Goal: Task Accomplishment & Management: Use online tool/utility

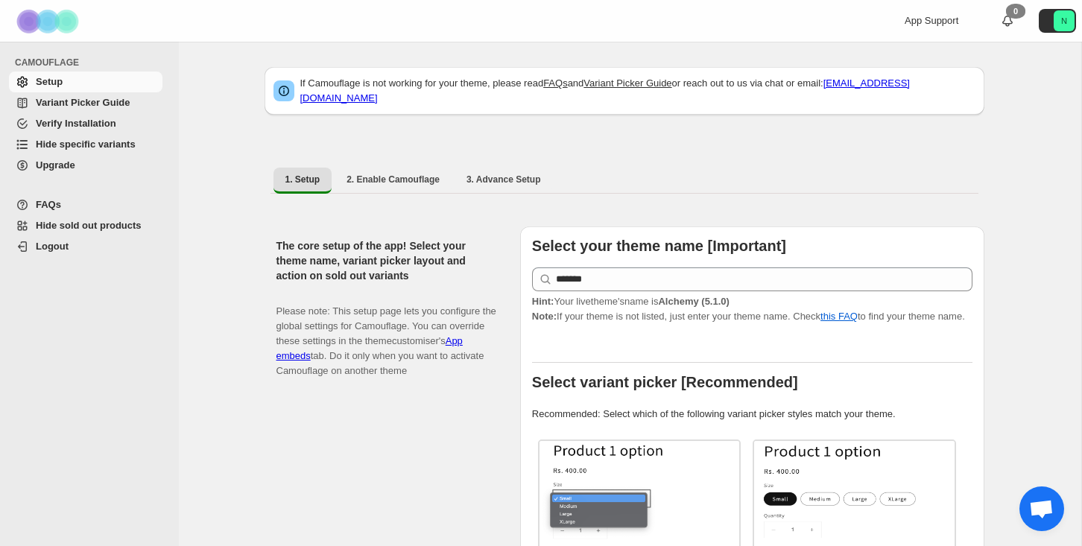
click at [112, 101] on span "Variant Picker Guide" at bounding box center [83, 102] width 94 height 11
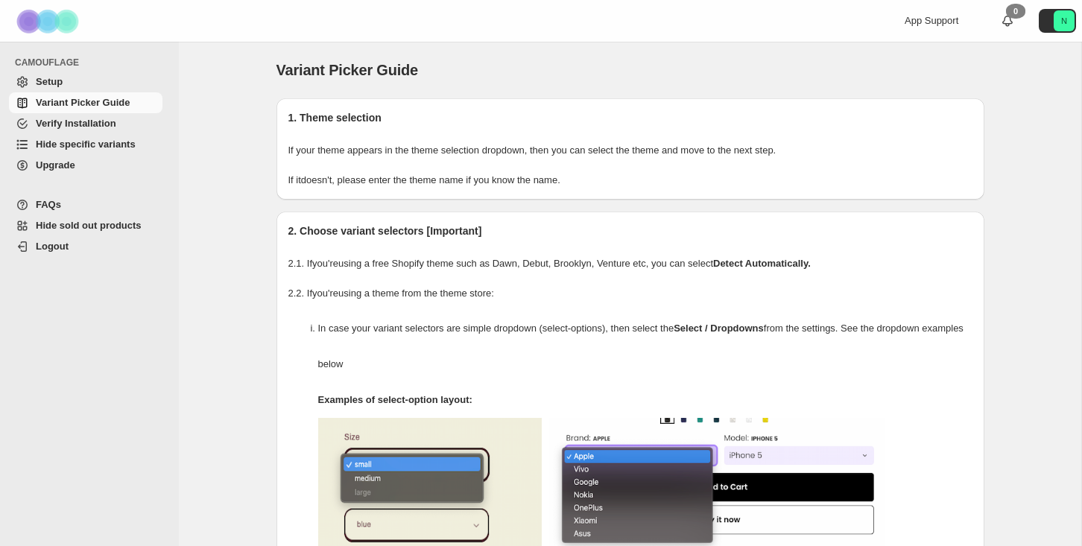
click at [96, 142] on span "Hide specific variants" at bounding box center [86, 144] width 100 height 11
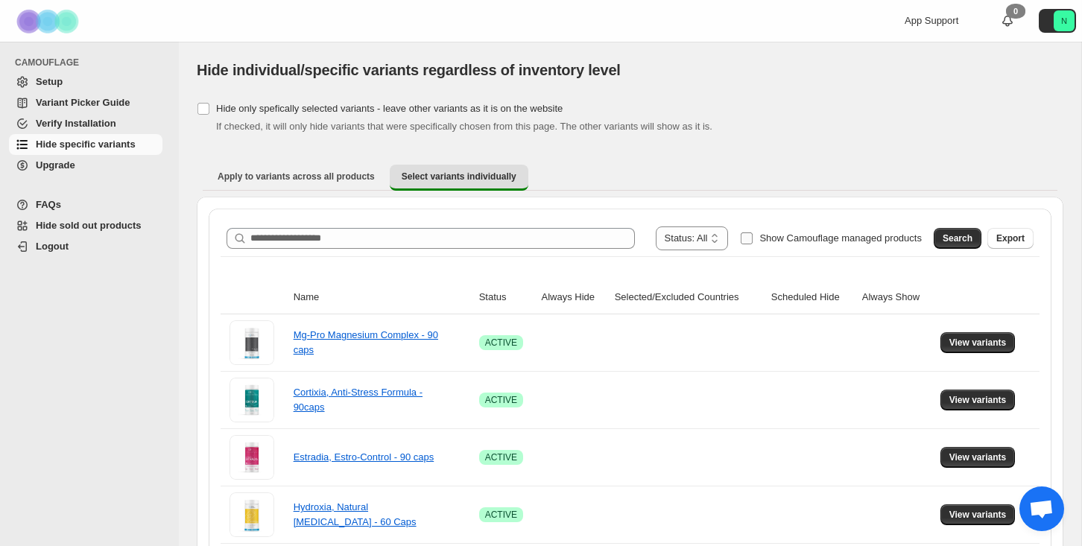
click at [781, 239] on span "Show Camouflage managed products" at bounding box center [840, 237] width 162 height 11
click at [945, 232] on span "Search" at bounding box center [957, 238] width 30 height 12
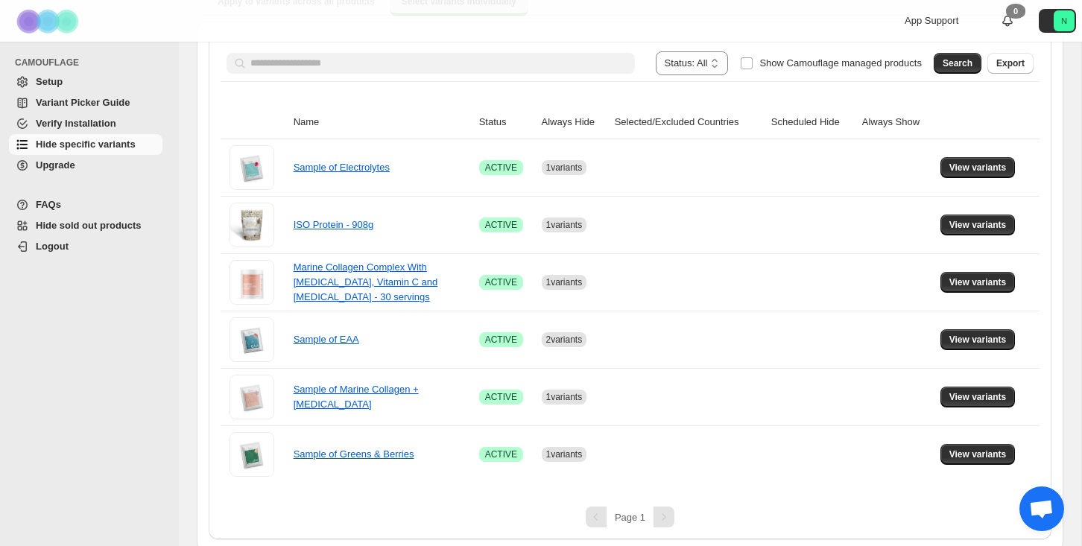
scroll to position [180, 0]
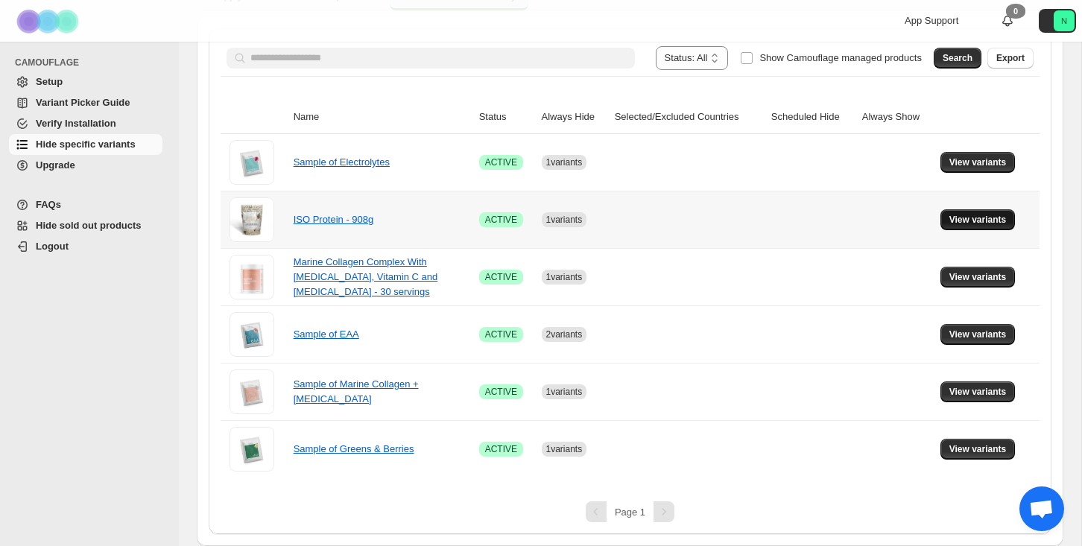
click at [975, 221] on span "View variants" at bounding box center [977, 220] width 57 height 12
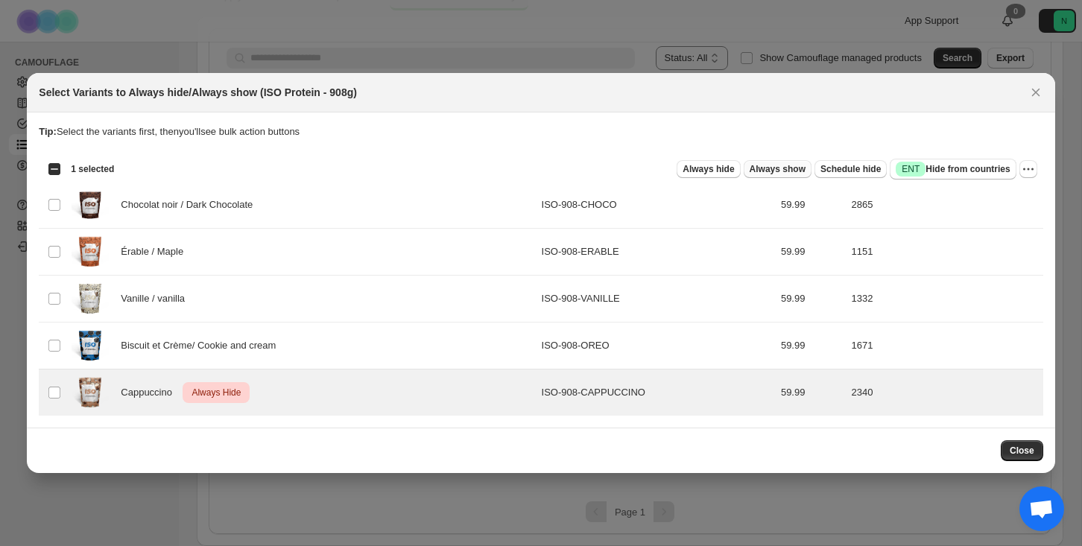
click at [770, 163] on span "Always show" at bounding box center [777, 169] width 56 height 12
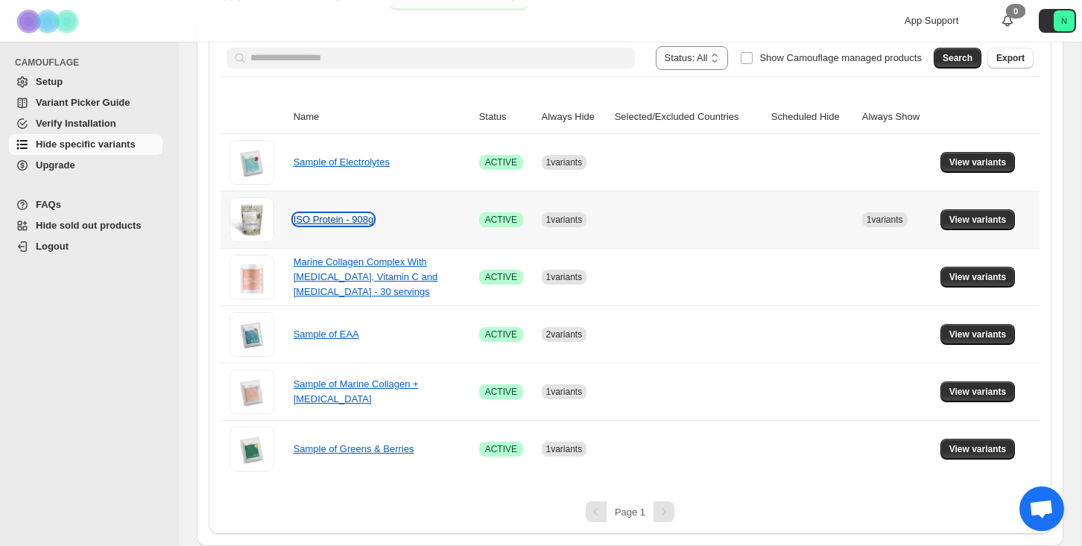
click at [352, 219] on link "ISO Protein - 908g" at bounding box center [334, 219] width 80 height 11
click at [993, 215] on span "View variants" at bounding box center [977, 220] width 57 height 12
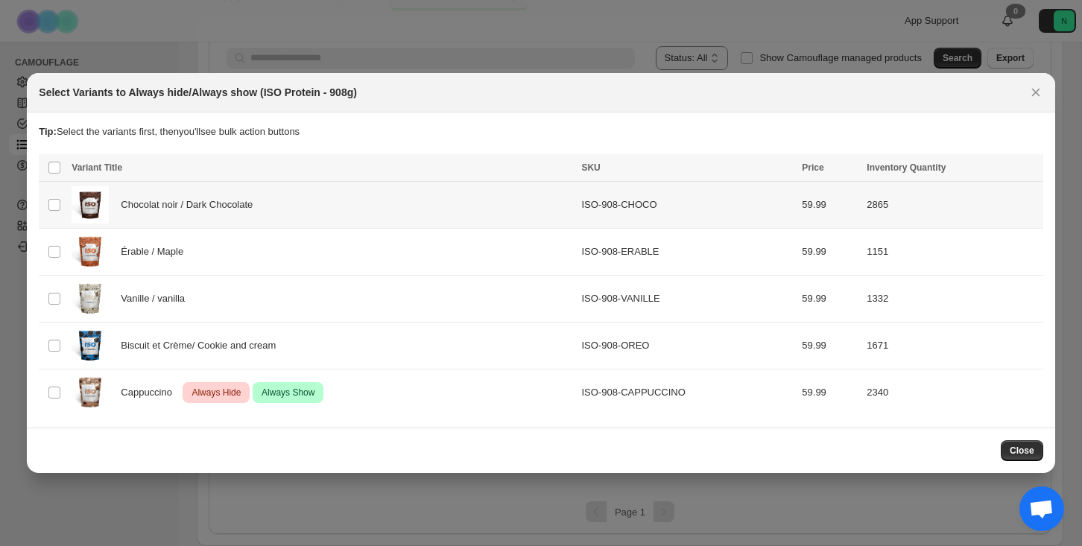
scroll to position [0, 0]
click at [55, 400] on td "Select product variant" at bounding box center [53, 392] width 28 height 47
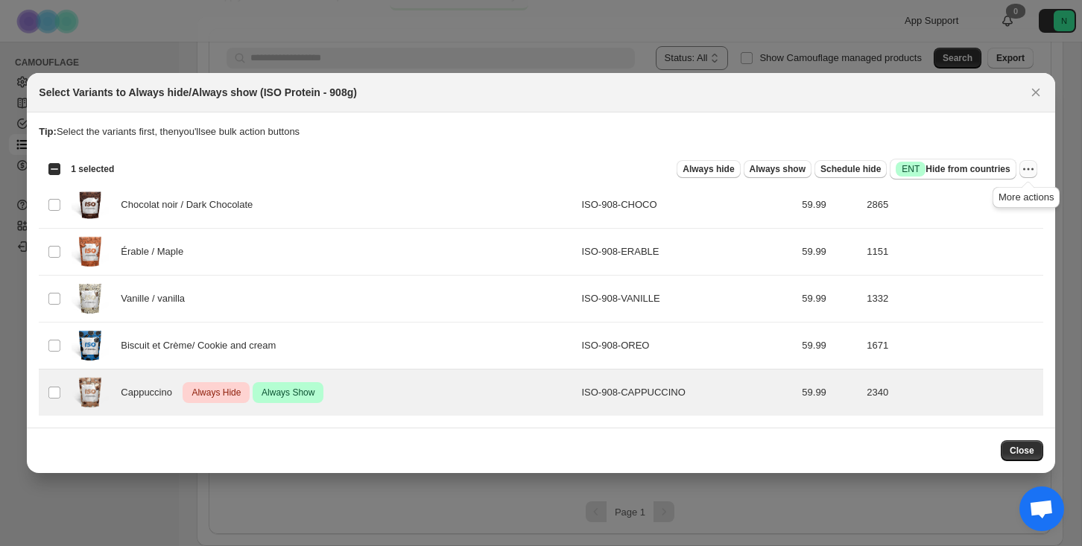
click at [1027, 167] on icon "More actions" at bounding box center [1028, 169] width 15 height 15
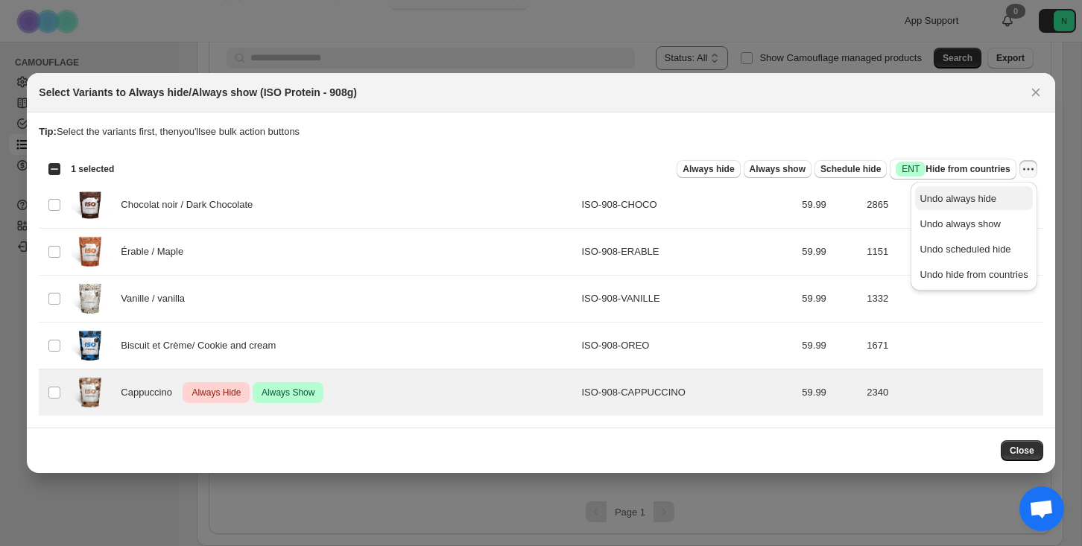
click at [996, 199] on span "Undo always hide" at bounding box center [973, 198] width 108 height 15
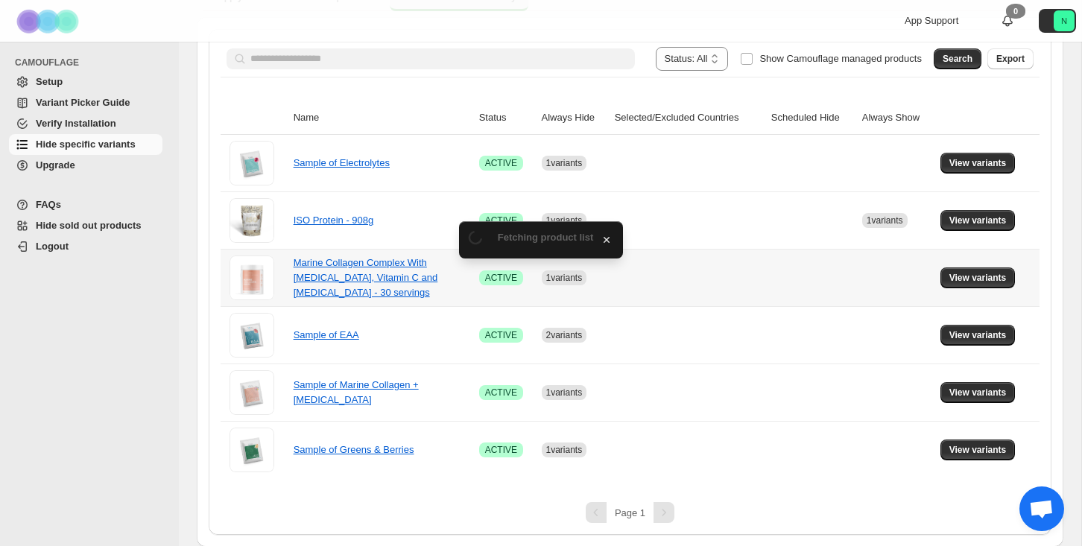
scroll to position [180, 0]
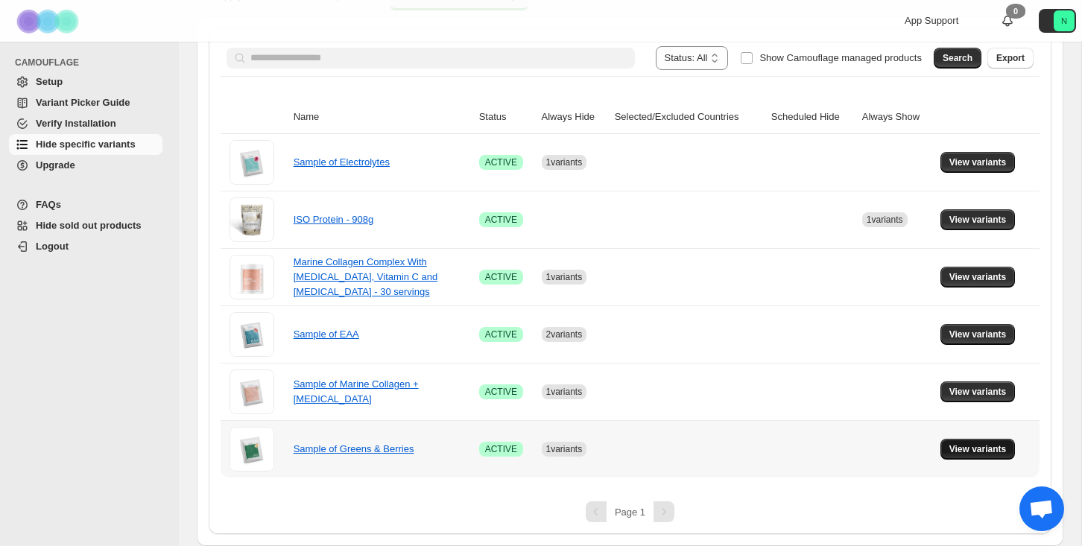
click at [990, 451] on span "View variants" at bounding box center [977, 449] width 57 height 12
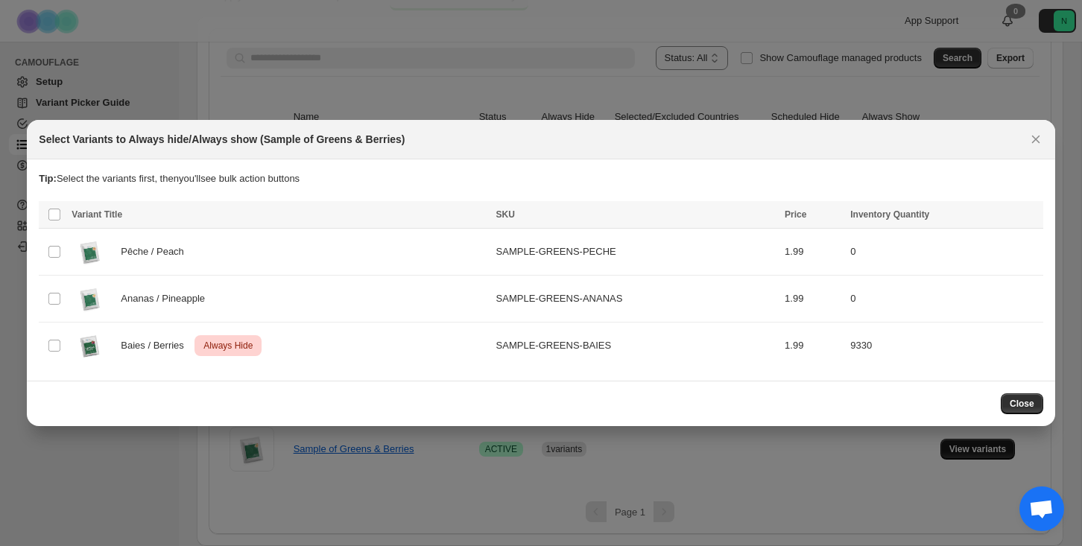
scroll to position [0, 0]
click at [66, 346] on td "Select product variant" at bounding box center [53, 346] width 28 height 47
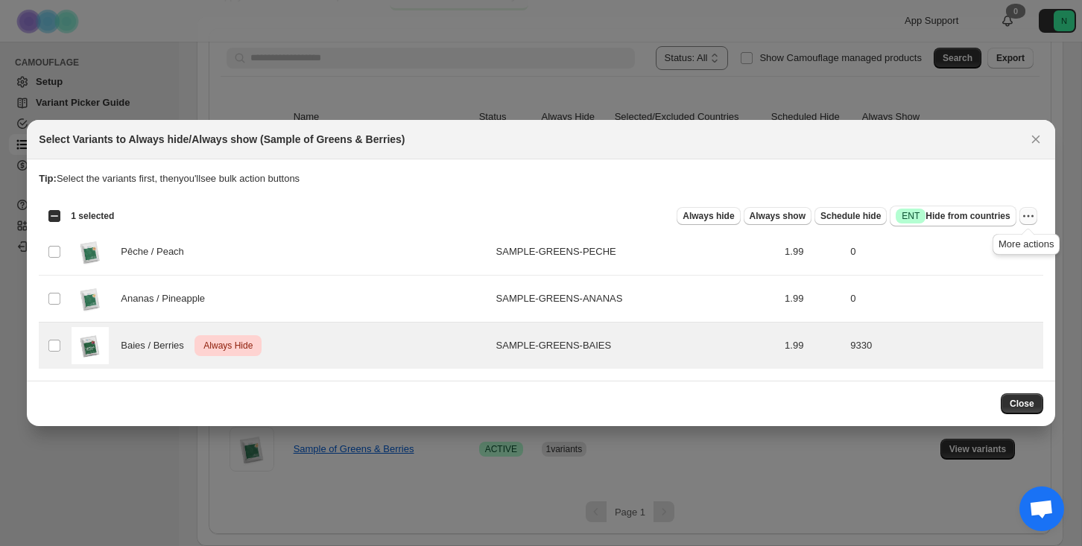
click at [1029, 214] on icon "More actions" at bounding box center [1028, 216] width 15 height 15
click at [959, 250] on span "Undo always hide" at bounding box center [957, 245] width 77 height 11
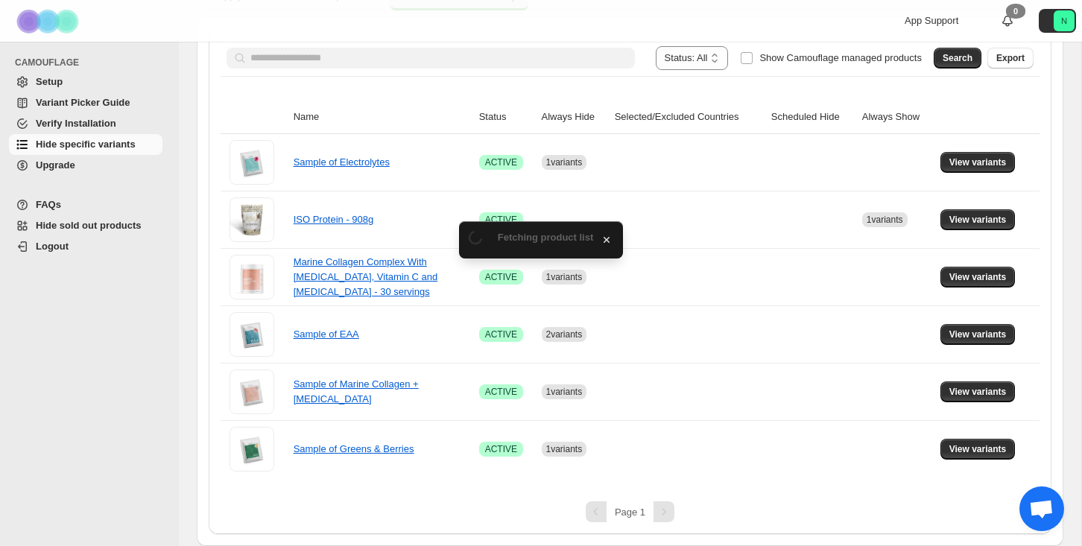
scroll to position [123, 0]
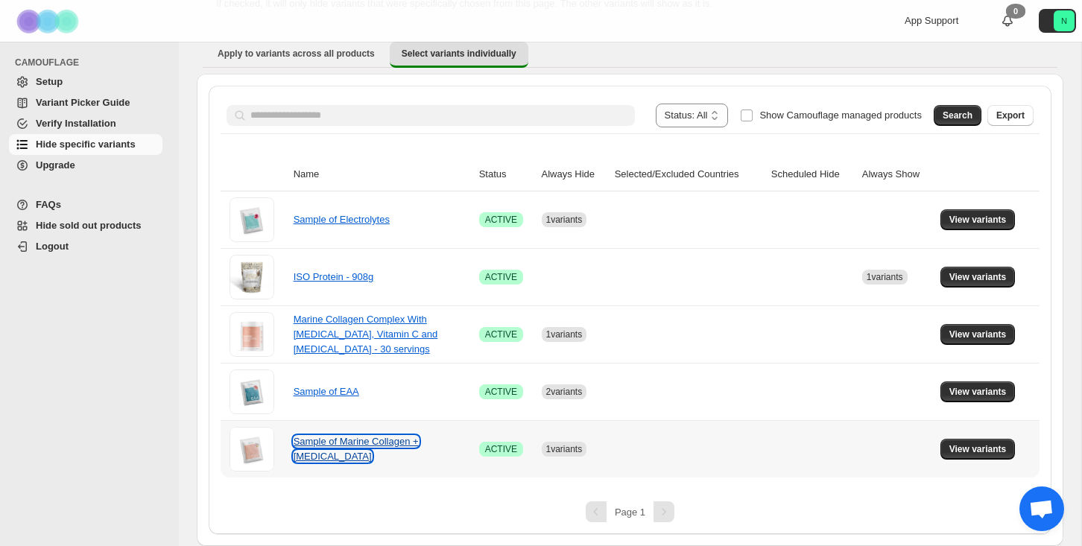
click at [369, 437] on link "Sample of Marine Collagen + Hyaluronic Acid" at bounding box center [356, 449] width 125 height 26
click at [968, 451] on span "View variants" at bounding box center [977, 449] width 57 height 12
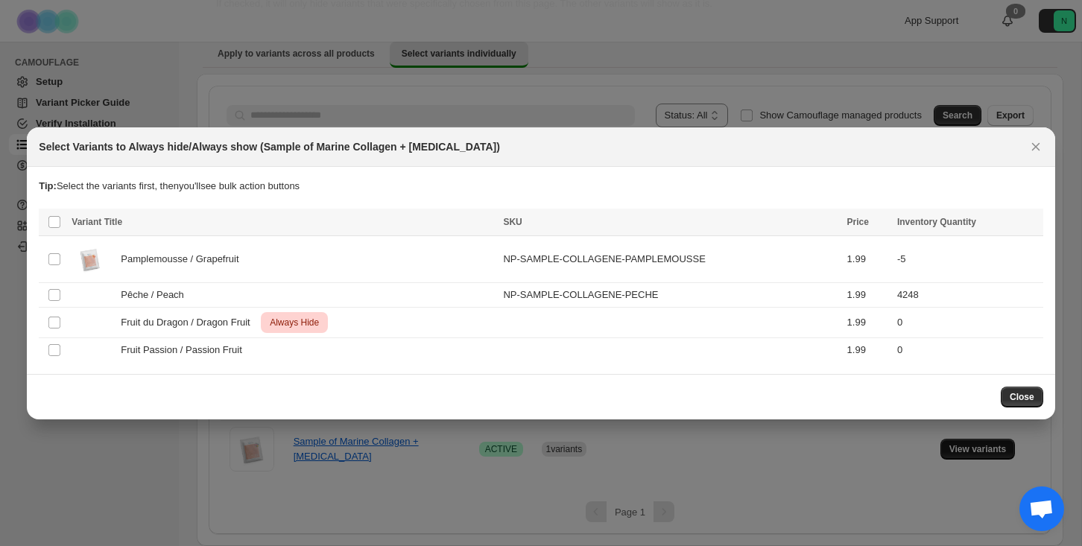
scroll to position [0, 0]
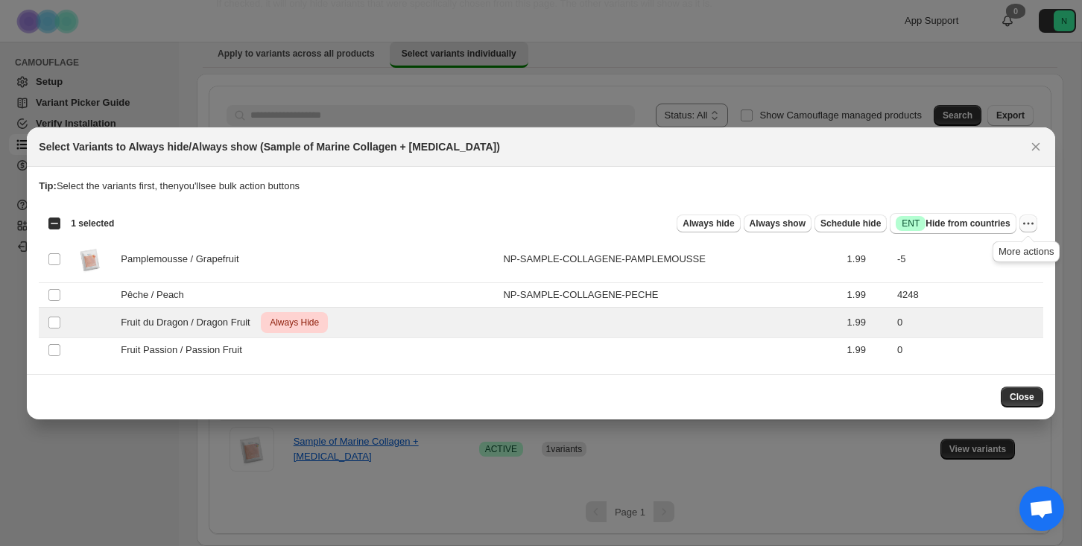
click at [1030, 220] on icon "More actions" at bounding box center [1028, 223] width 15 height 15
click at [1004, 245] on span "Undo always hide" at bounding box center [973, 252] width 108 height 15
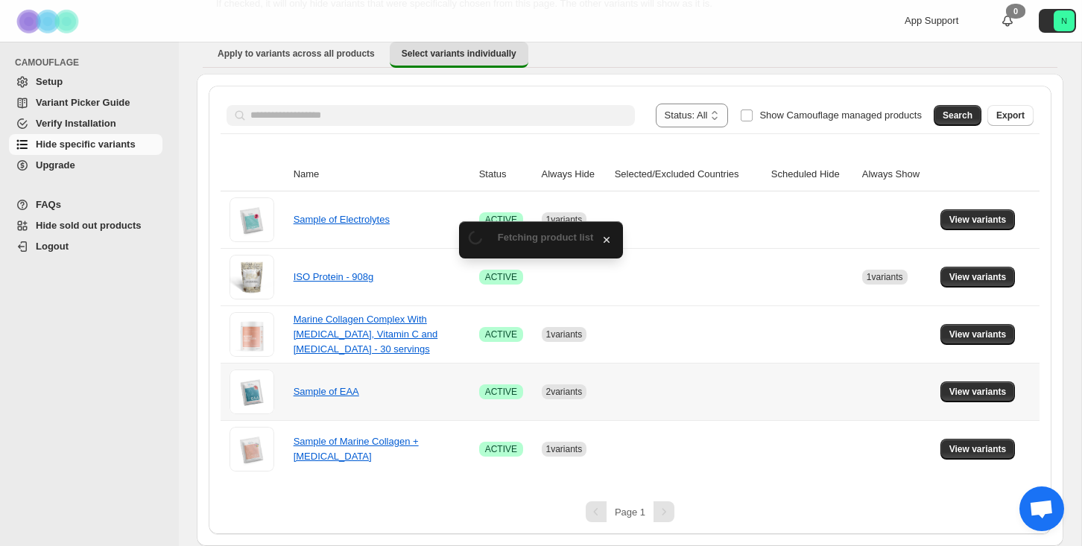
scroll to position [66, 0]
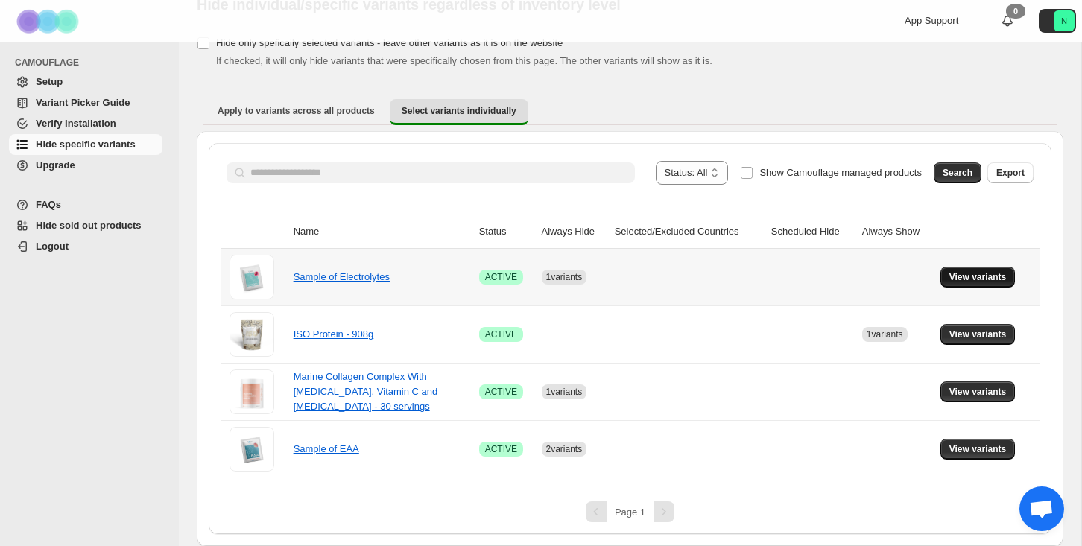
click at [987, 273] on span "View variants" at bounding box center [977, 277] width 57 height 12
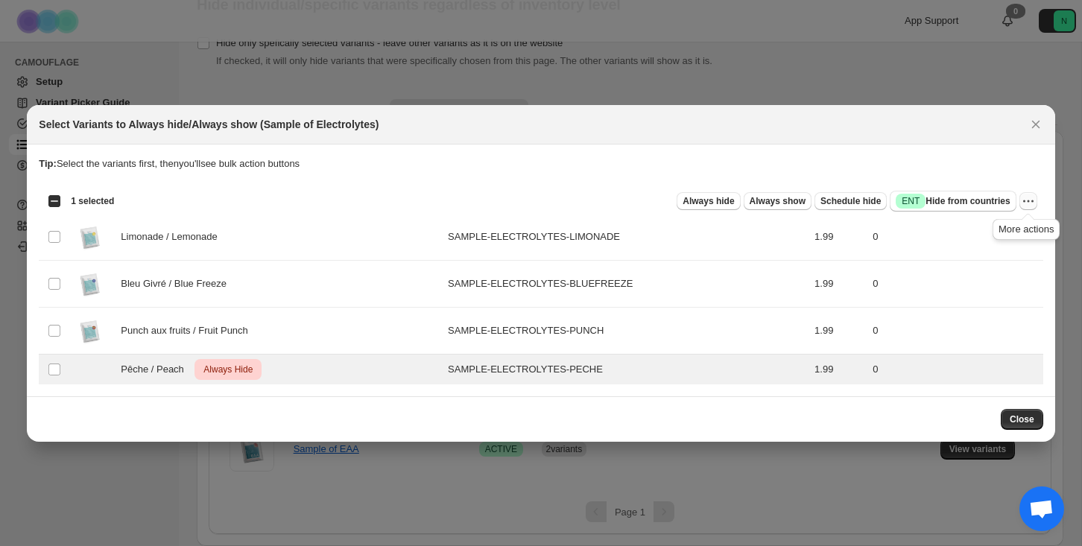
click at [1028, 202] on icon "More actions" at bounding box center [1028, 201] width 15 height 15
click at [959, 224] on span "Undo always hide" at bounding box center [957, 229] width 77 height 11
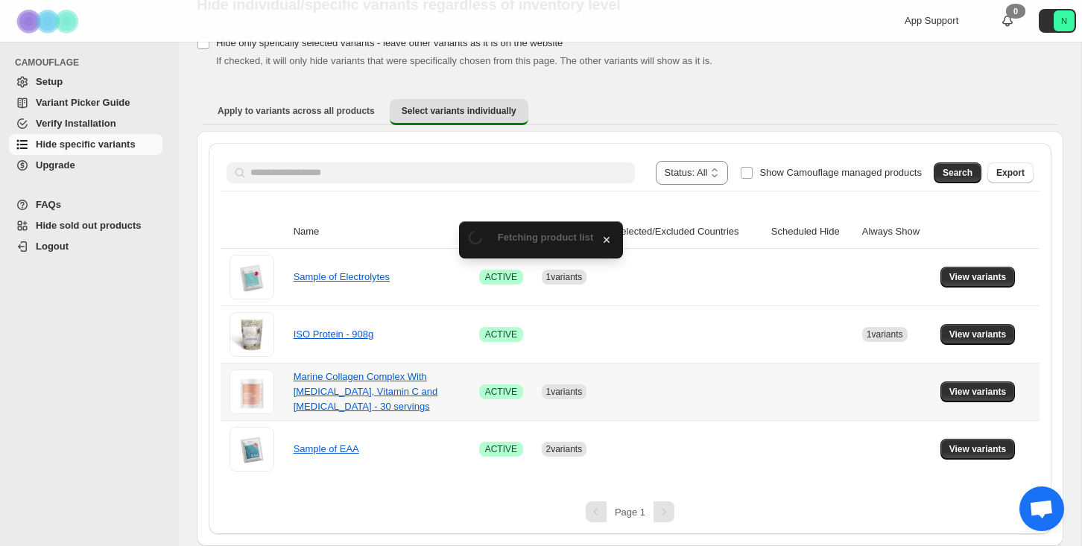
scroll to position [8, 0]
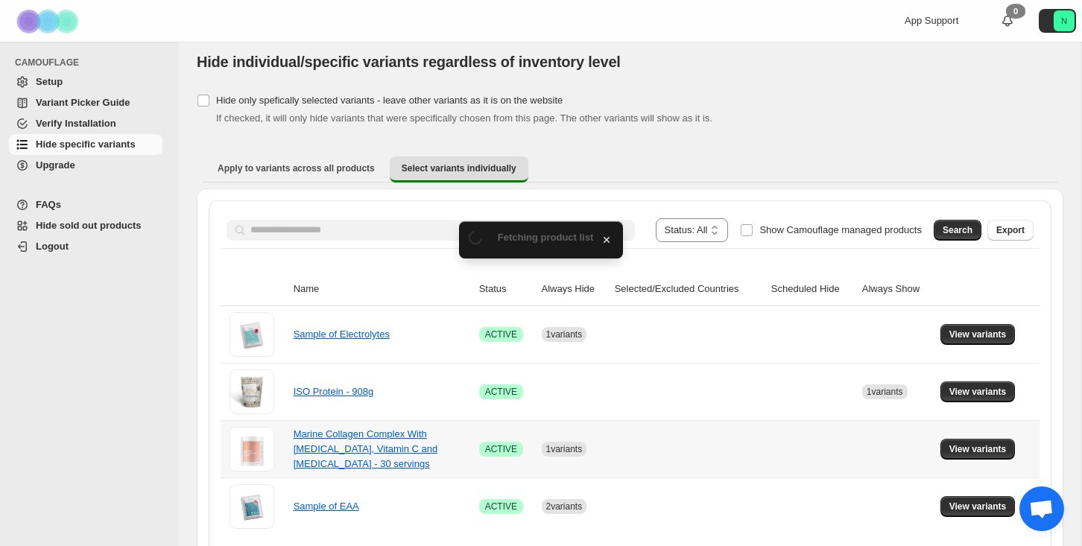
click at [1013, 419] on tbody "Sample of Electrolytes Success ACTIVE 1 variants View variants ISO Protein - 90…" at bounding box center [630, 420] width 819 height 229
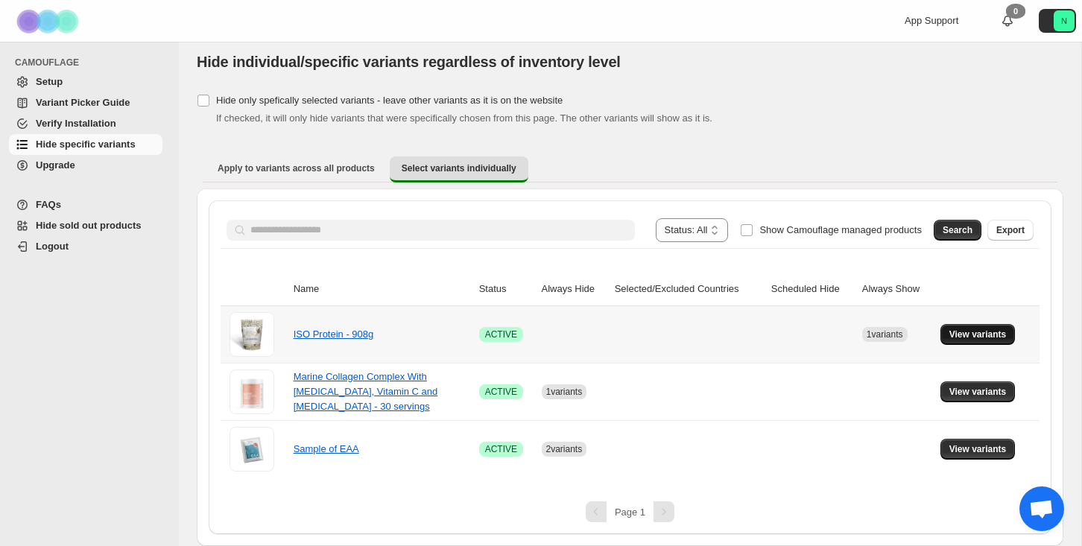
click at [989, 334] on span "View variants" at bounding box center [977, 335] width 57 height 12
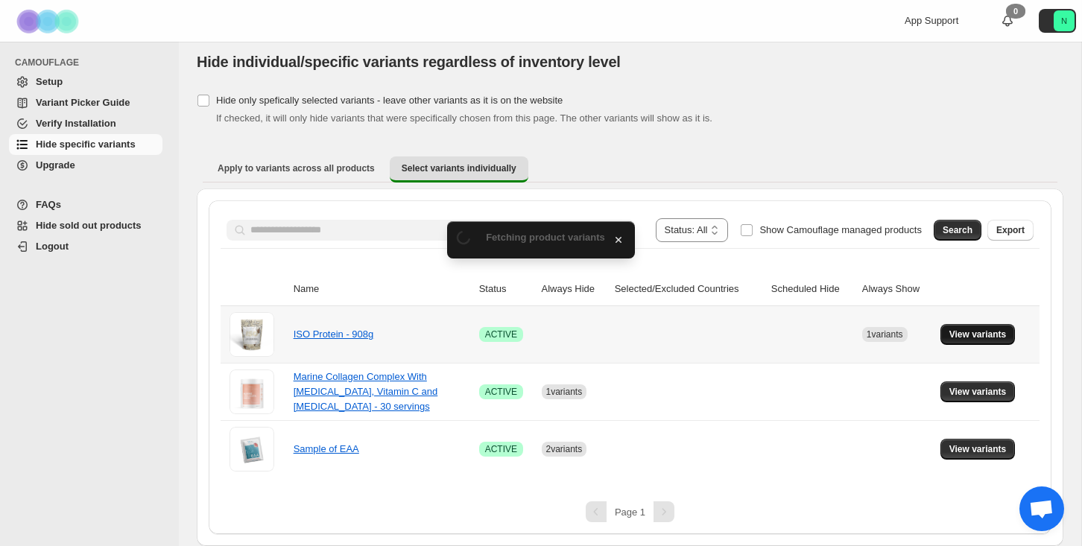
scroll to position [0, 0]
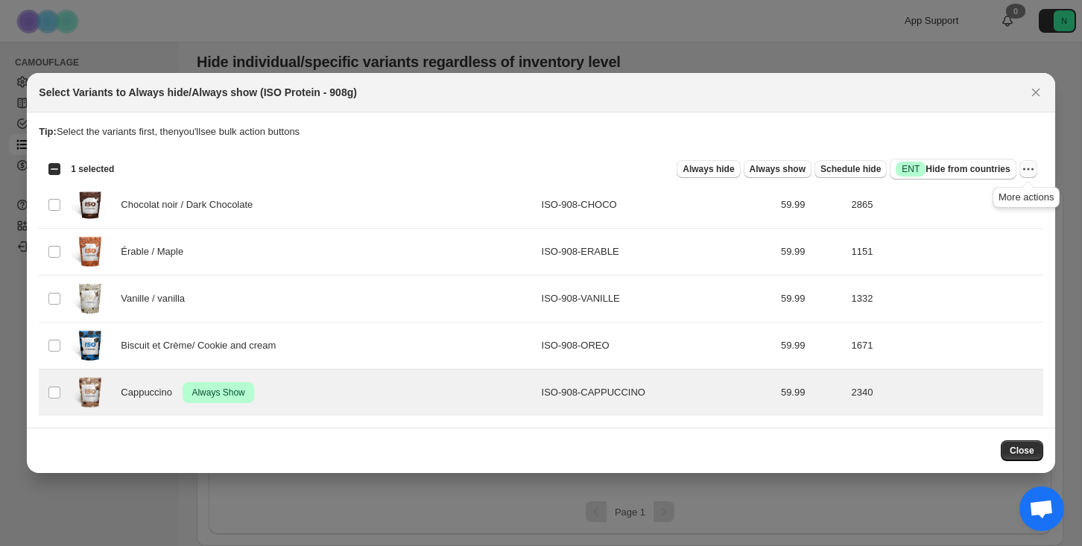
click at [1030, 171] on icon "More actions" at bounding box center [1028, 169] width 15 height 15
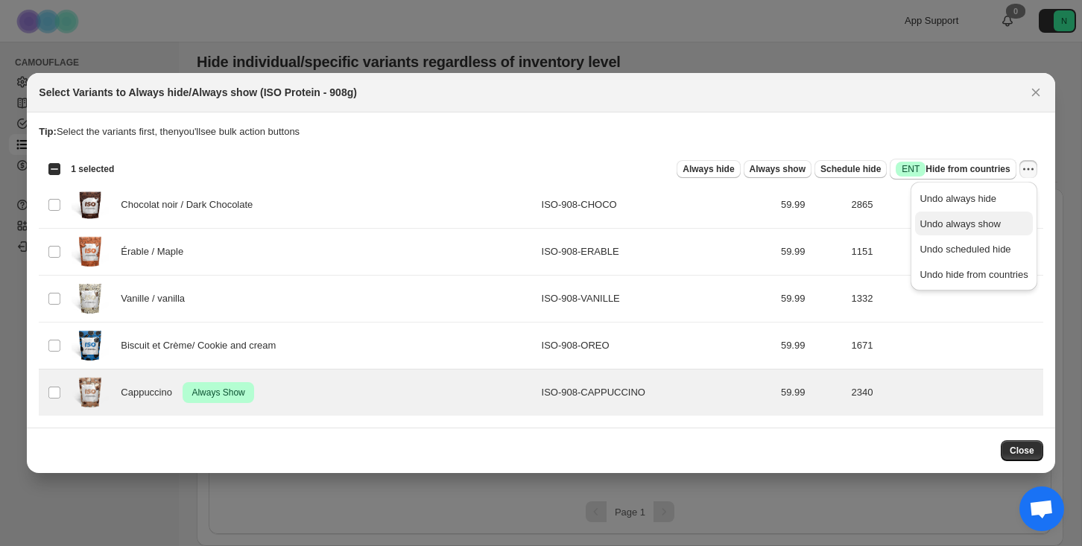
click at [981, 231] on button "Undo always show" at bounding box center [973, 224] width 117 height 24
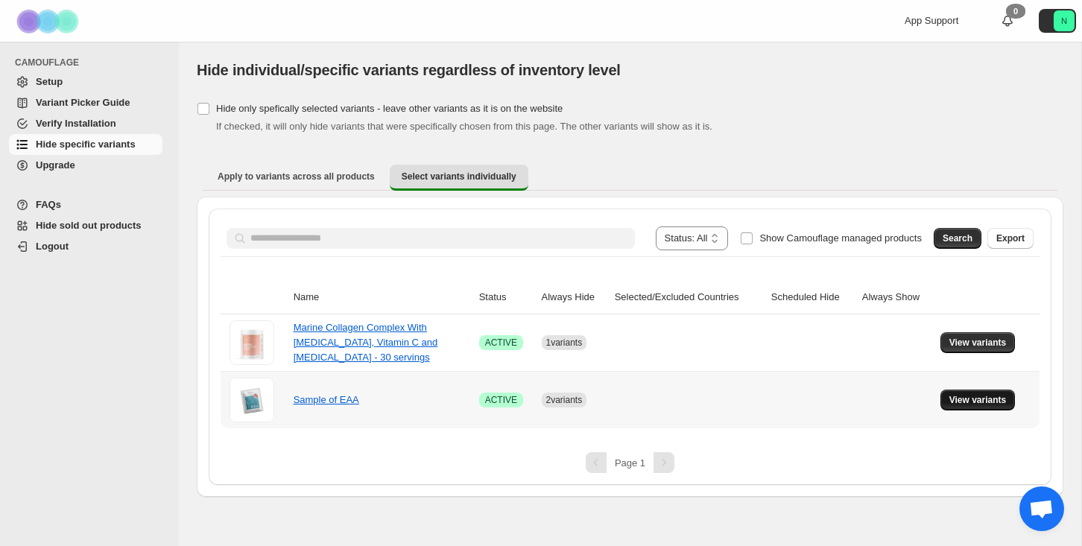
click at [967, 396] on span "View variants" at bounding box center [977, 400] width 57 height 12
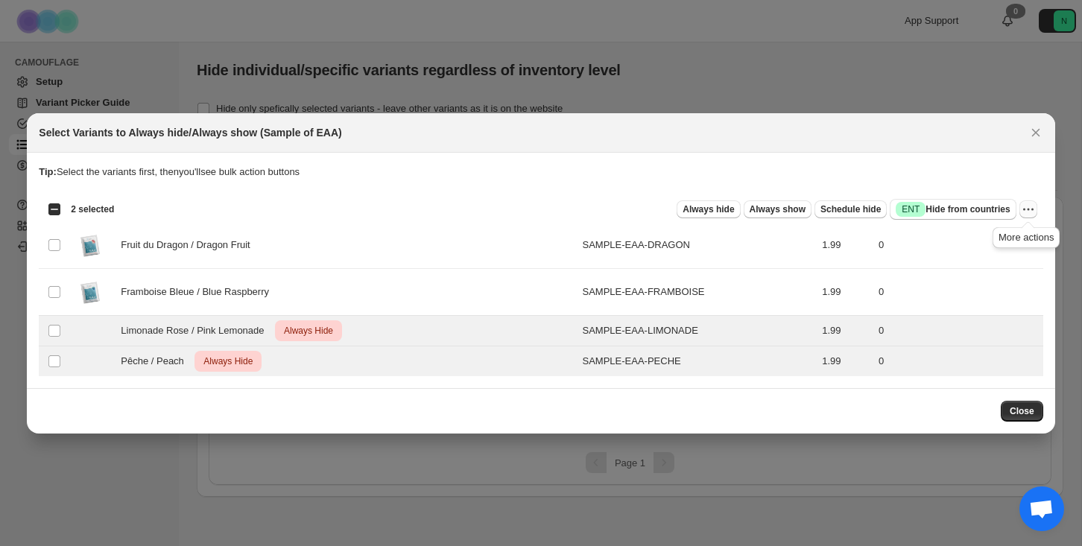
click at [1030, 209] on icon "More actions" at bounding box center [1028, 209] width 15 height 15
click at [961, 242] on span "Undo always hide" at bounding box center [957, 237] width 77 height 11
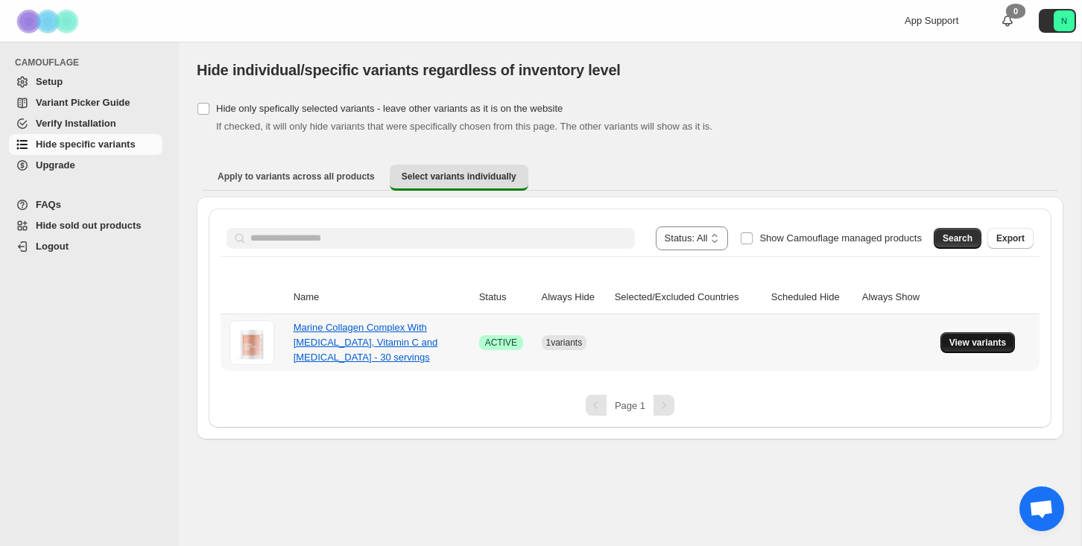
click at [977, 346] on span "View variants" at bounding box center [977, 343] width 57 height 12
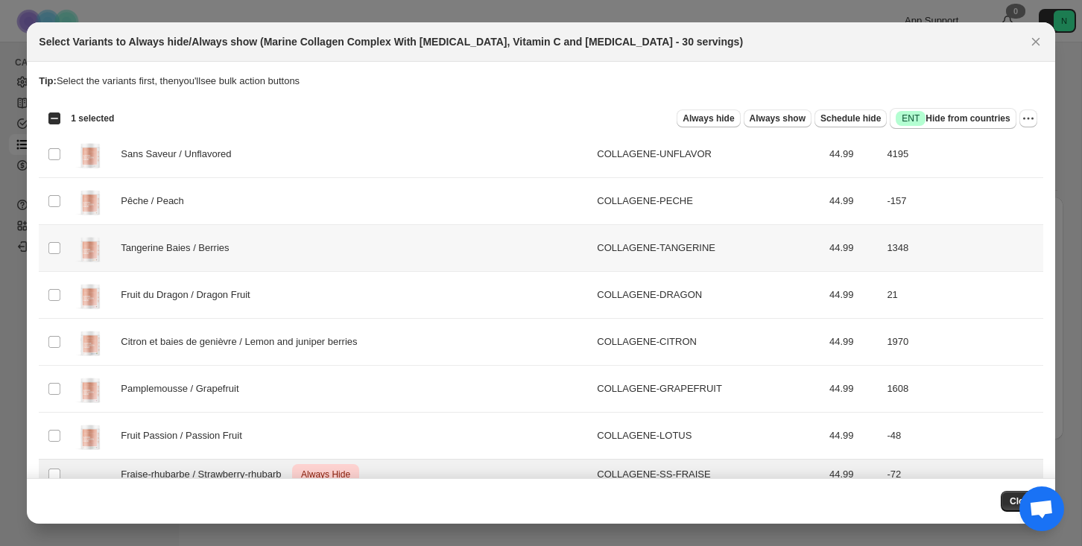
scroll to position [23, 0]
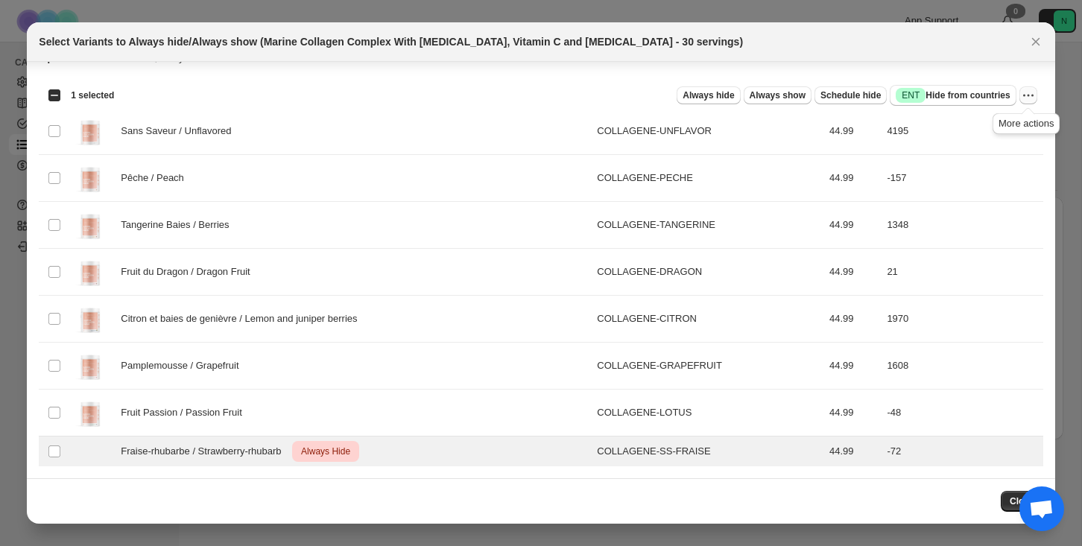
click at [1029, 88] on icon "More actions" at bounding box center [1028, 95] width 15 height 15
click at [997, 124] on span "Undo always hide" at bounding box center [973, 125] width 108 height 15
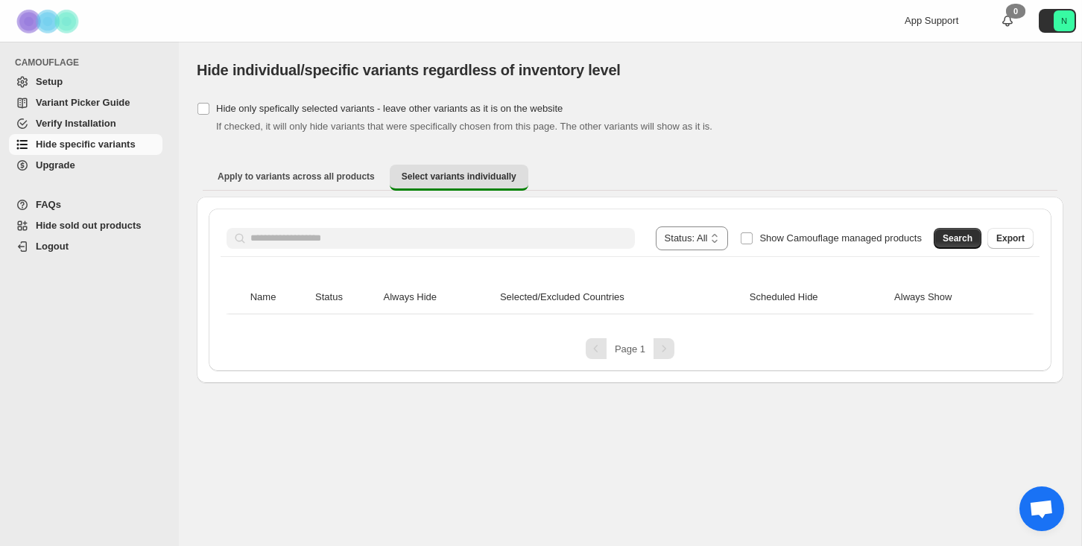
click at [872, 483] on div "**********" at bounding box center [630, 294] width 902 height 504
click at [48, 74] on span "Setup" at bounding box center [98, 81] width 124 height 15
